Goal: Information Seeking & Learning: Find specific fact

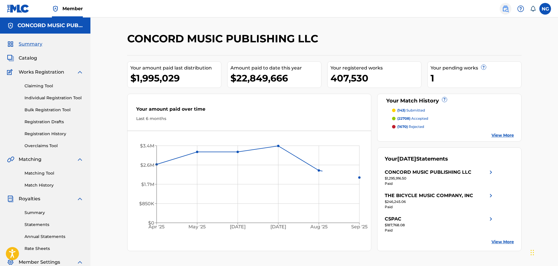
drag, startPoint x: 508, startPoint y: 8, endPoint x: 506, endPoint y: 11, distance: 3.7
click at [508, 8] on img at bounding box center [505, 8] width 7 height 7
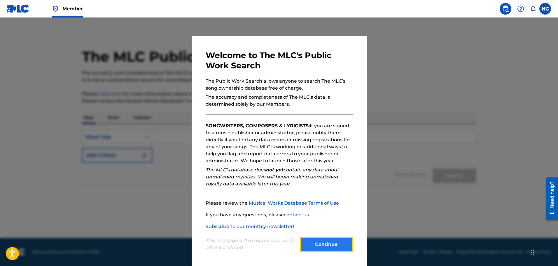
click at [321, 242] on button "Continue" at bounding box center [326, 244] width 52 height 15
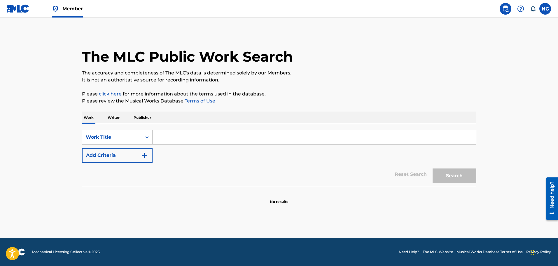
click at [173, 143] on input "Search Form" at bounding box center [313, 137] width 323 height 14
paste input "Kogda pojot daljokiy drug"
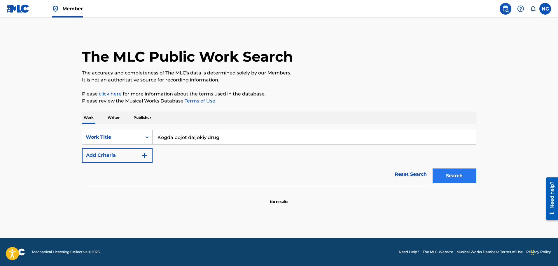
type input "Kogda pojot daljokiy drug"
click at [452, 174] on button "Search" at bounding box center [454, 175] width 44 height 15
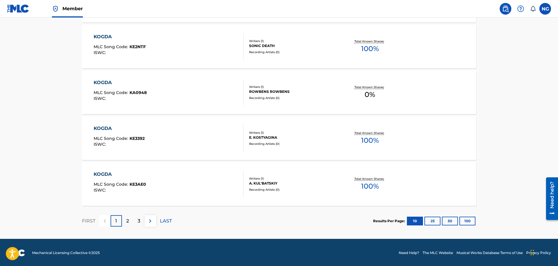
scroll to position [448, 0]
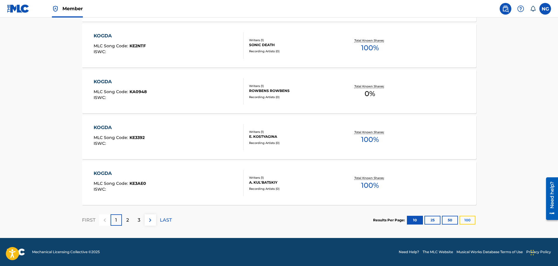
click at [472, 220] on button "100" at bounding box center [467, 219] width 16 height 9
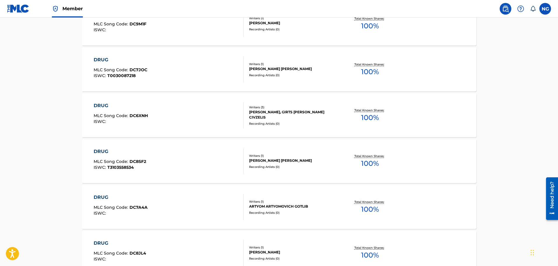
scroll to position [4567, 0]
